Goal: Find specific page/section: Find specific page/section

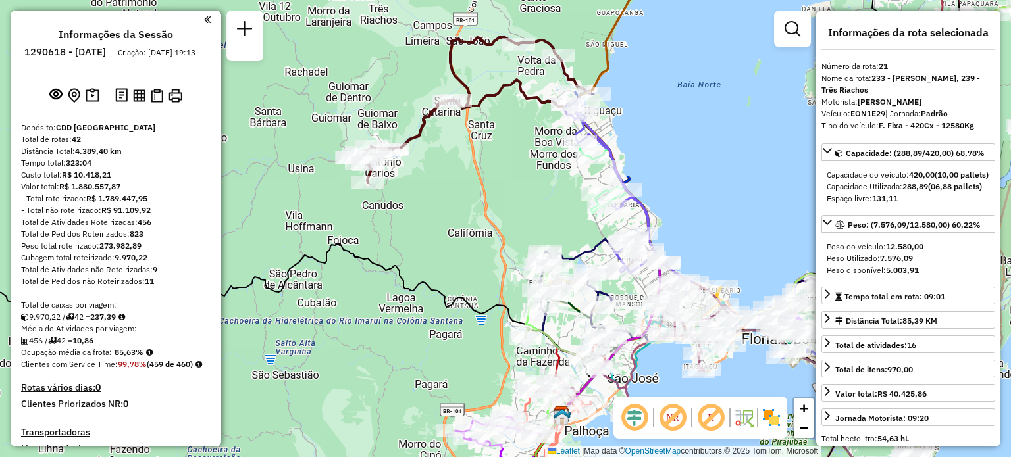
select select "**********"
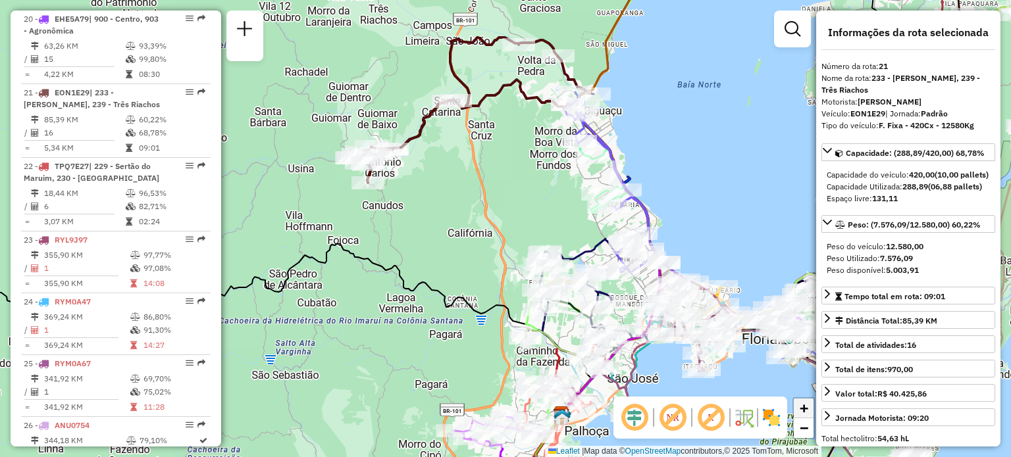
click at [807, 405] on span "+" at bounding box center [804, 408] width 9 height 16
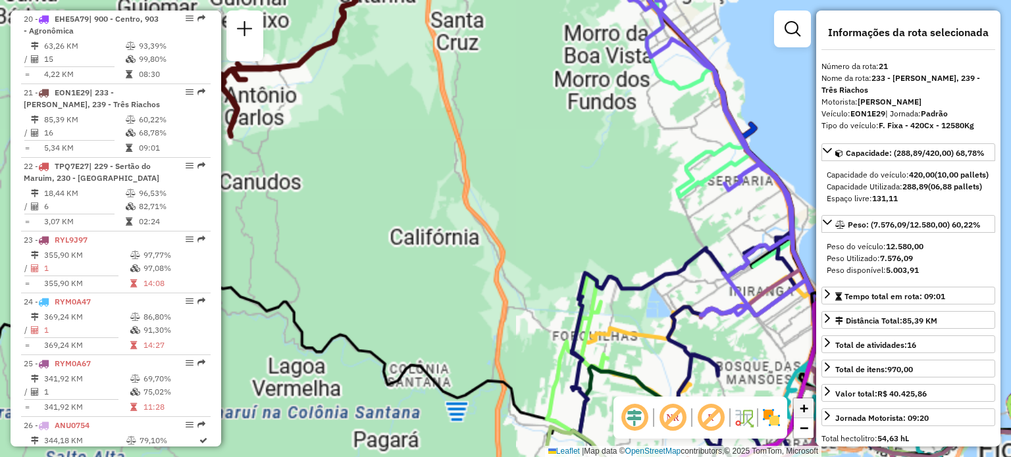
click at [807, 405] on span "+" at bounding box center [804, 408] width 9 height 16
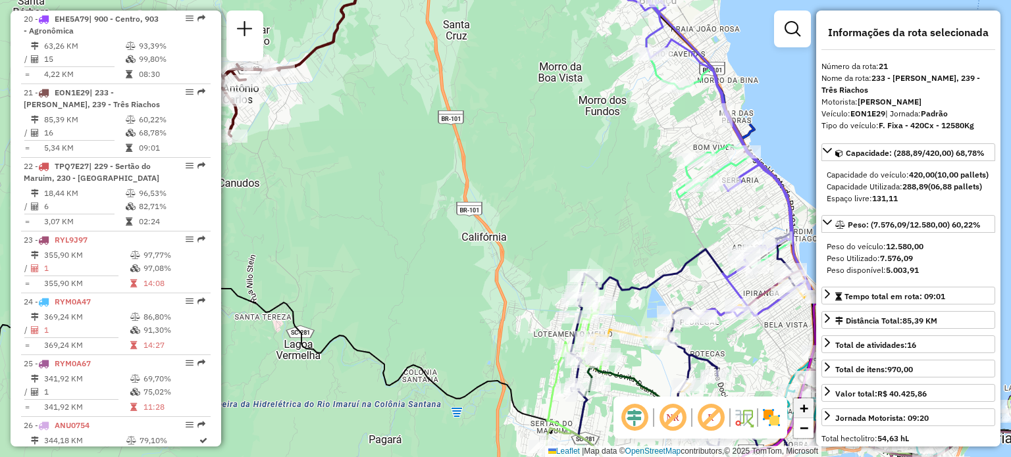
click at [807, 405] on span "+" at bounding box center [804, 408] width 9 height 16
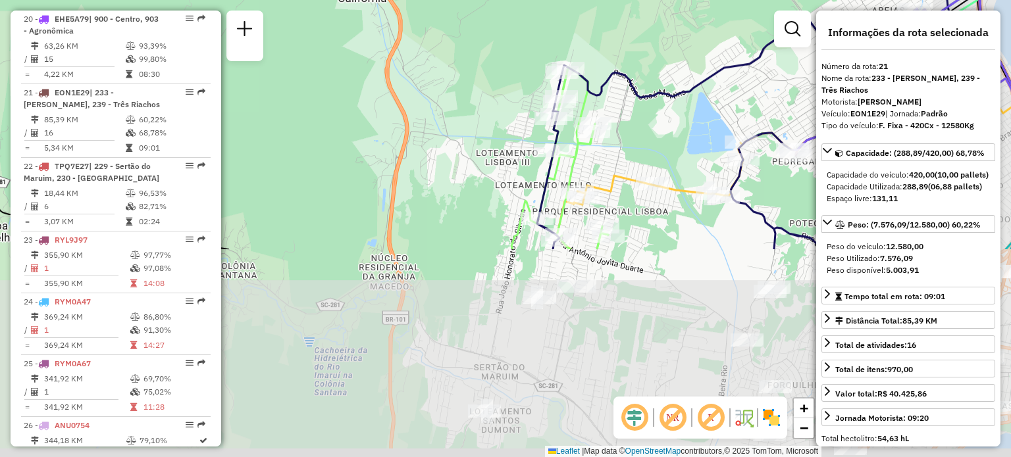
drag, startPoint x: 617, startPoint y: 321, endPoint x: 517, endPoint y: 66, distance: 273.6
click at [517, 66] on div "Janela de atendimento Grade de atendimento Capacidade Transportadoras Veículos …" at bounding box center [505, 228] width 1011 height 457
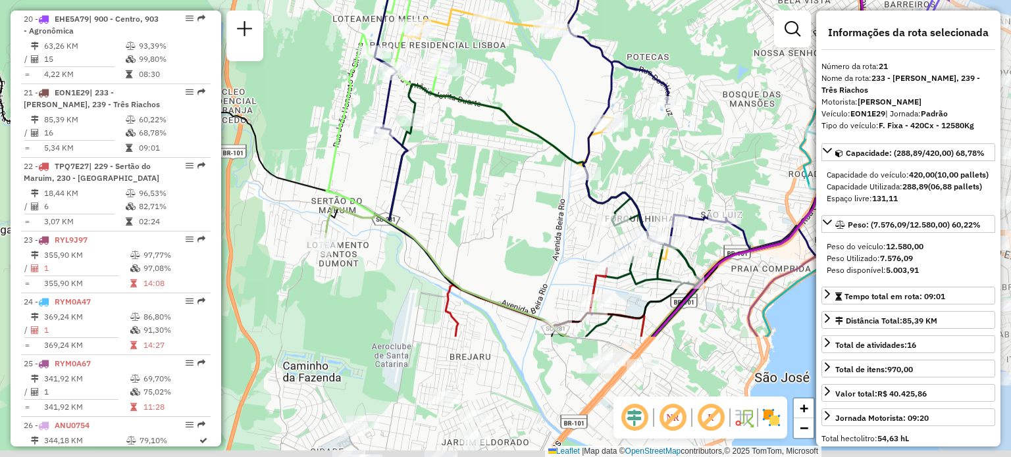
drag, startPoint x: 675, startPoint y: 292, endPoint x: 511, endPoint y: 123, distance: 235.0
click at [511, 123] on icon at bounding box center [537, 210] width 325 height 253
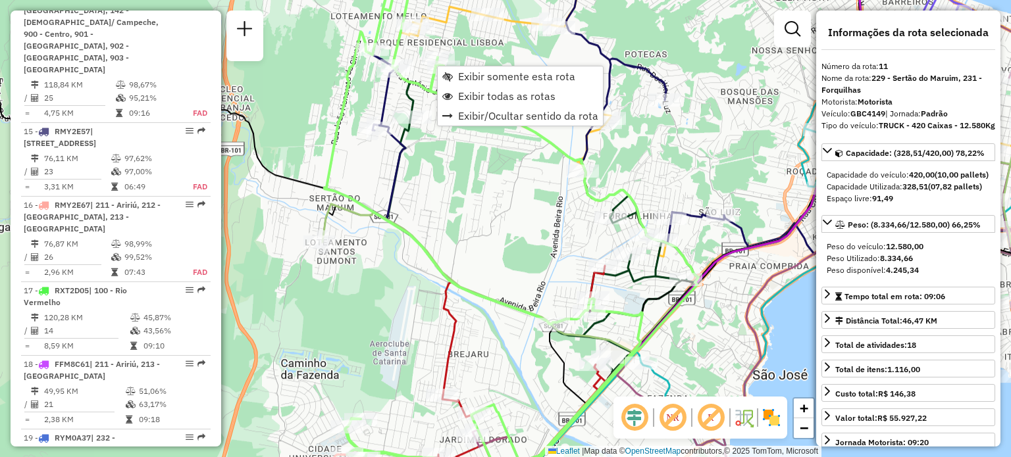
scroll to position [1258, 0]
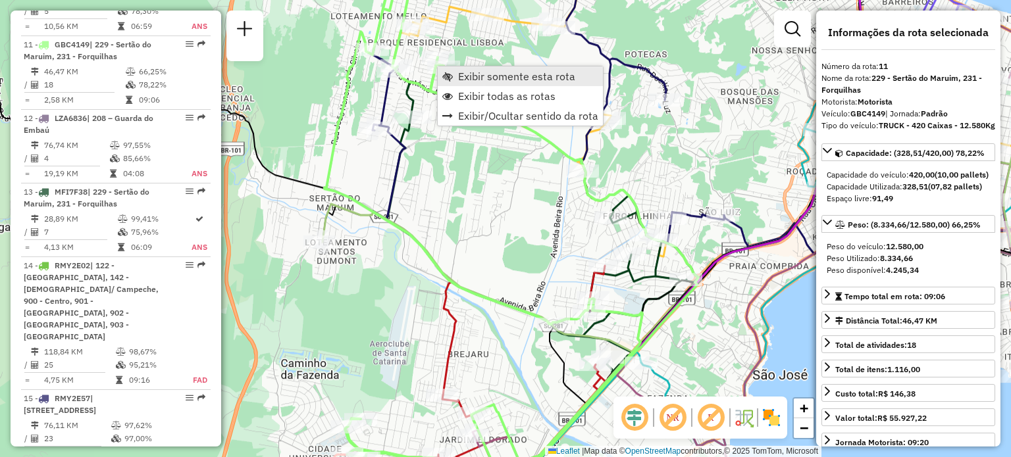
click at [455, 74] on link "Exibir somente esta rota" at bounding box center [520, 76] width 165 height 20
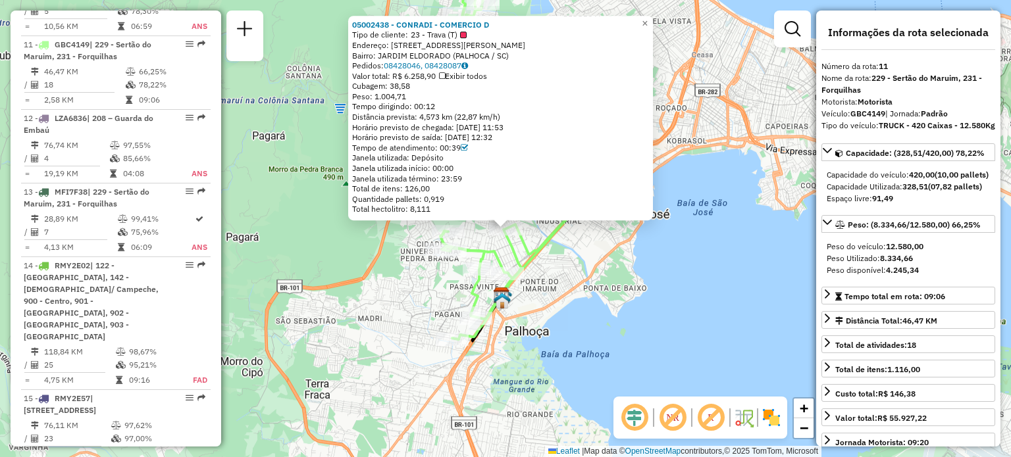
click at [369, 262] on div "05002438 - CONRADI - COMERCIO D Tipo de cliente: 23 - Trava (T) Endereço: [STRE…" at bounding box center [505, 228] width 1011 height 457
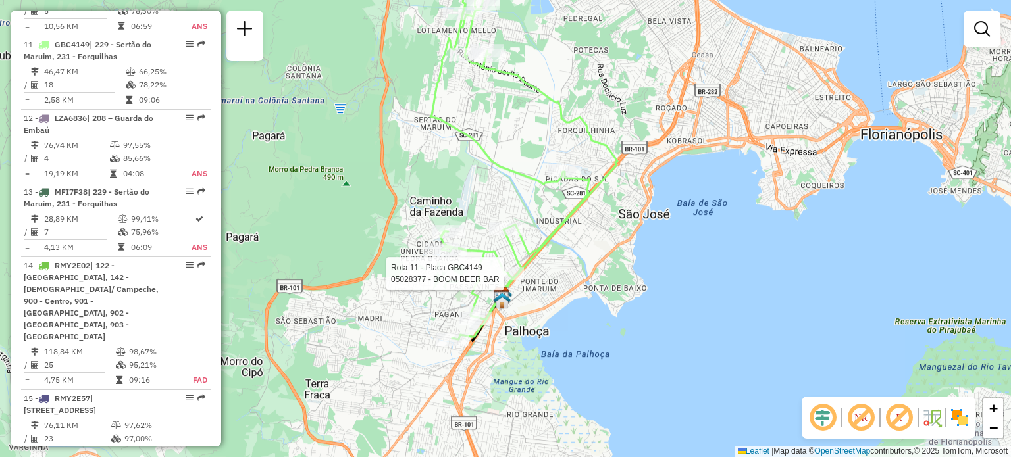
select select "**********"
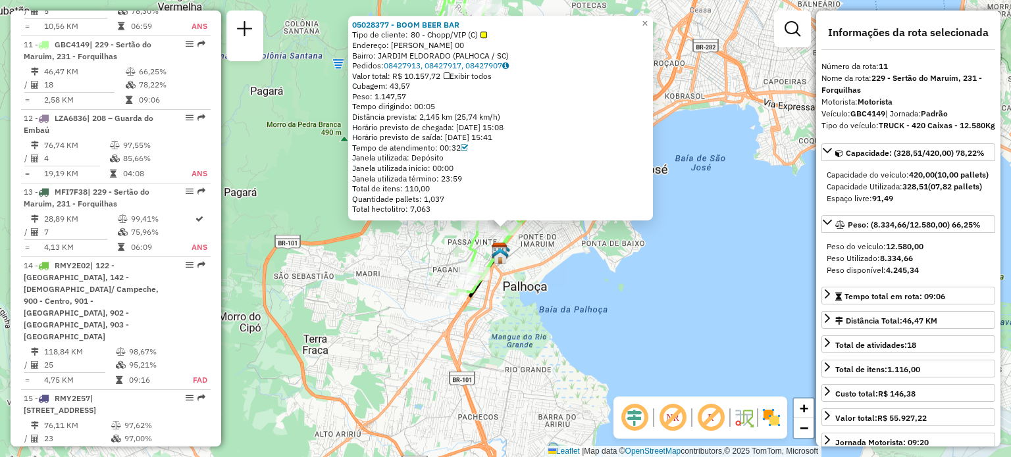
click at [420, 277] on div "05028377 - BOOM BEER BAR Tipo de cliente: 80 - Chopp/VIP (C) Endereço: R ARNOLD…" at bounding box center [505, 228] width 1011 height 457
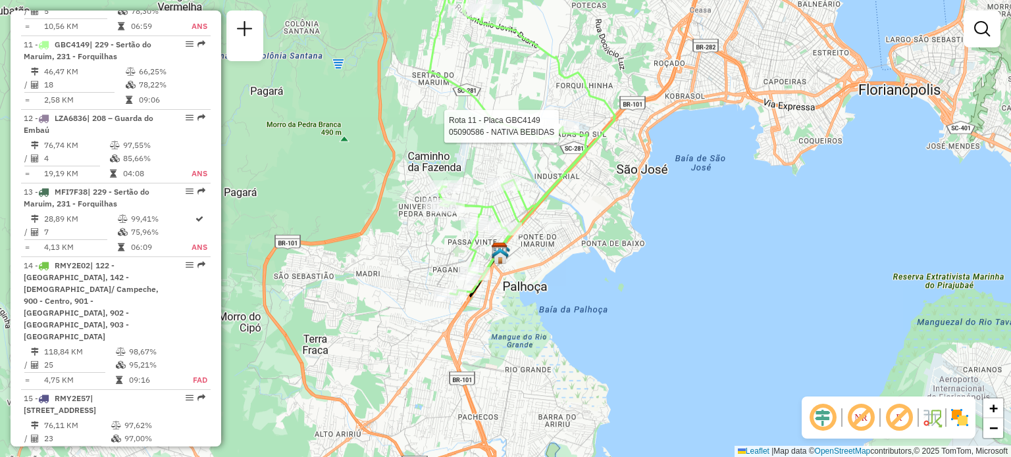
select select "**********"
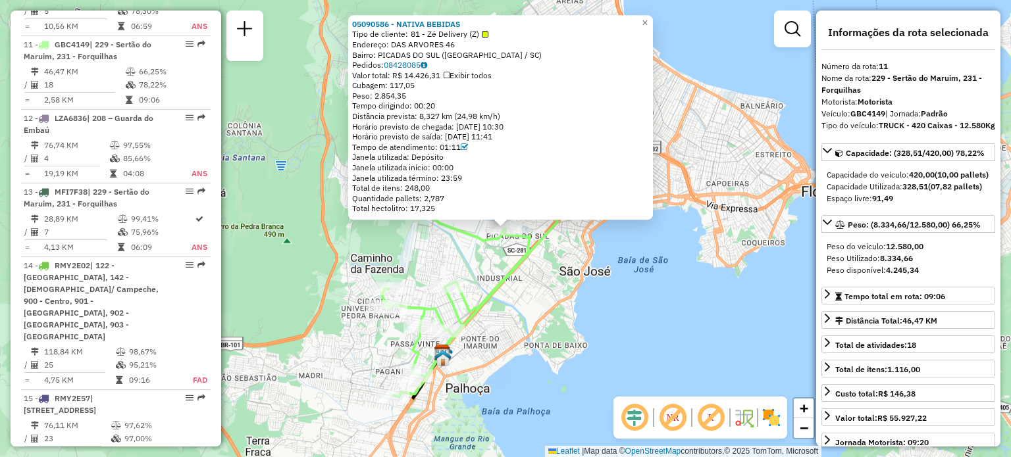
click at [399, 234] on div "05090586 - NATIVA BEBIDAS Tipo de cliente: 81 - Zé Delivery (Z) Endereço: DAS A…" at bounding box center [505, 228] width 1011 height 457
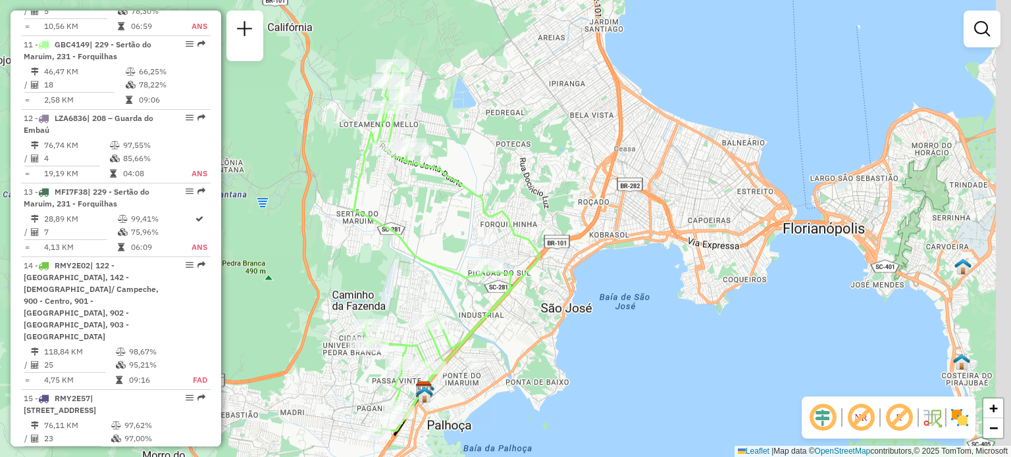
drag, startPoint x: 429, startPoint y: 184, endPoint x: 400, endPoint y: 240, distance: 63.0
click at [400, 240] on div "Janela de atendimento Grade de atendimento Capacidade Transportadoras Veículos …" at bounding box center [505, 228] width 1011 height 457
